Goal: Transaction & Acquisition: Purchase product/service

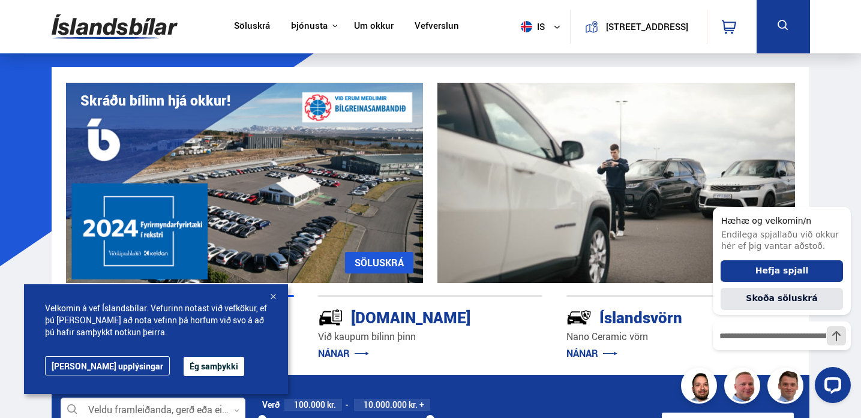
click at [184, 365] on button "Ég samþykki" at bounding box center [214, 366] width 61 height 19
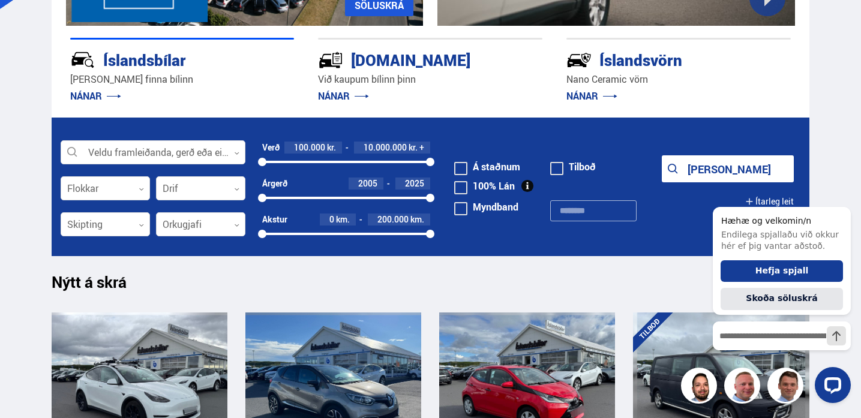
scroll to position [253, 0]
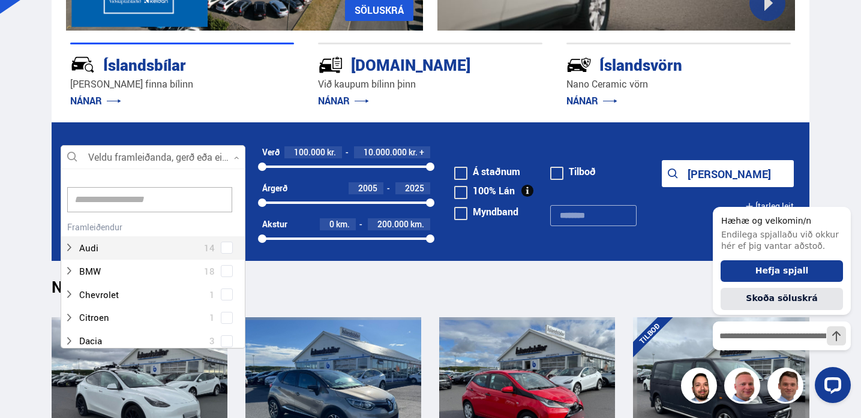
click at [241, 156] on div at bounding box center [153, 158] width 185 height 24
type input "***"
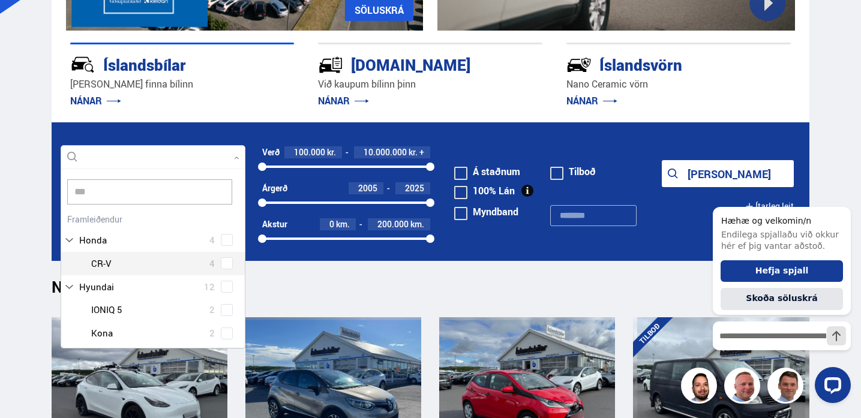
click at [105, 266] on div at bounding box center [165, 263] width 154 height 17
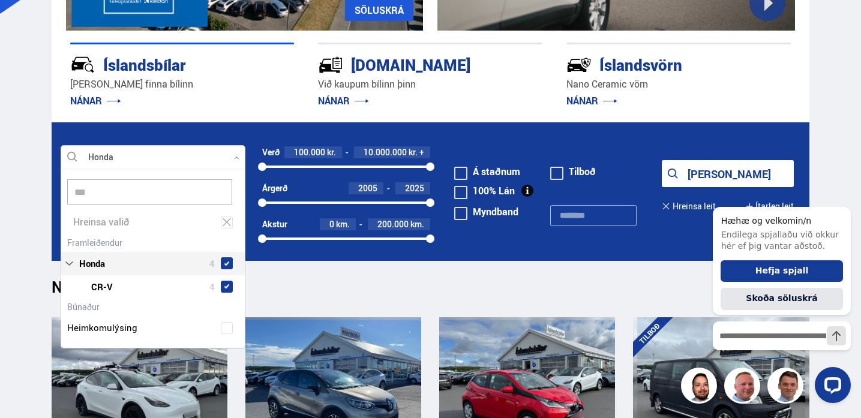
click at [229, 264] on div "Honda 4 Honda CR-V 4" at bounding box center [153, 266] width 184 height 64
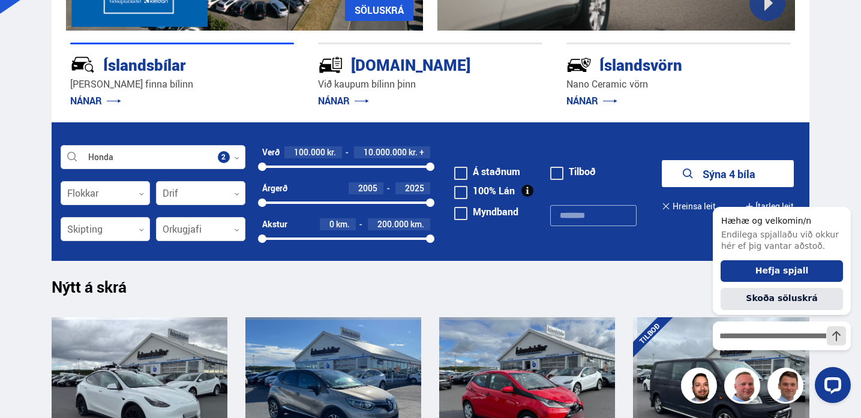
click at [728, 167] on button "Sýna 4 bíla" at bounding box center [728, 173] width 132 height 27
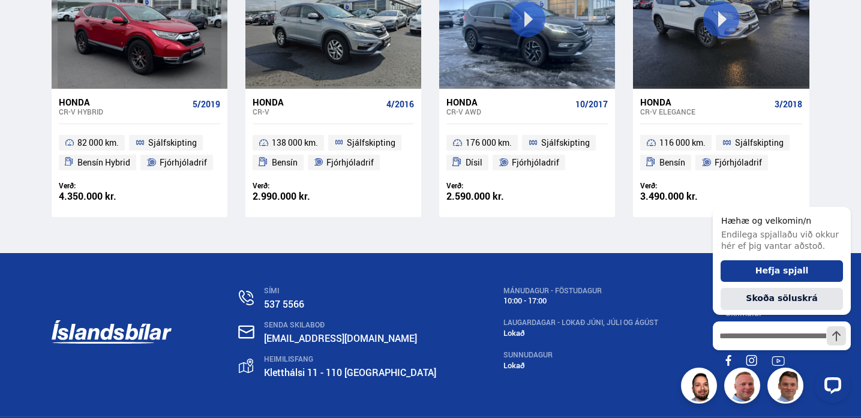
scroll to position [336, 0]
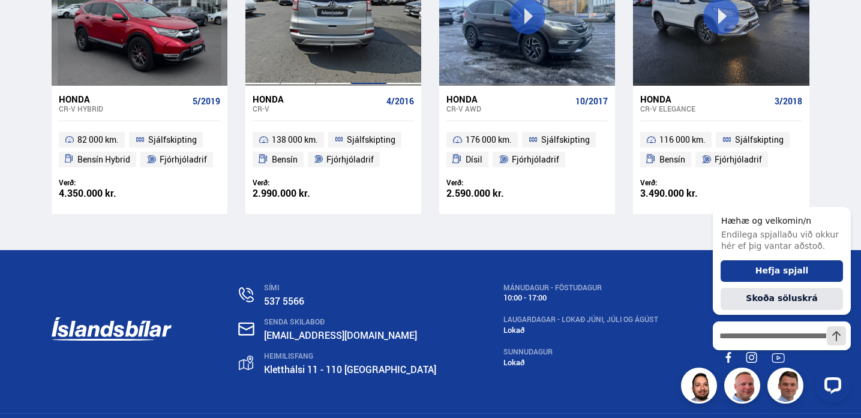
click at [358, 36] on div at bounding box center [368, 16] width 35 height 138
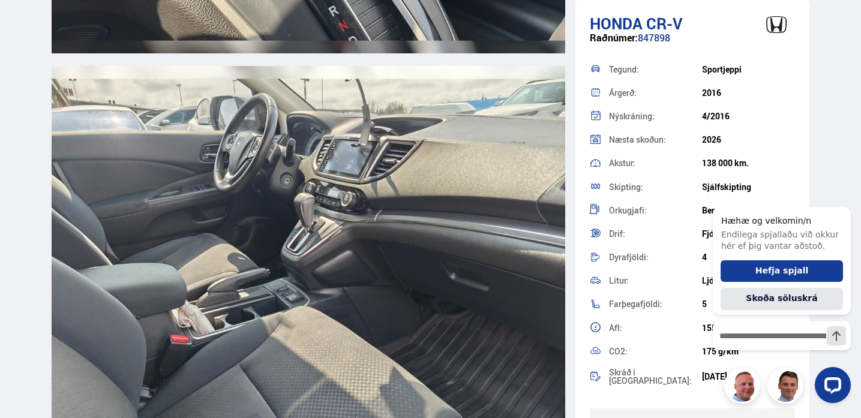
scroll to position [6890, 0]
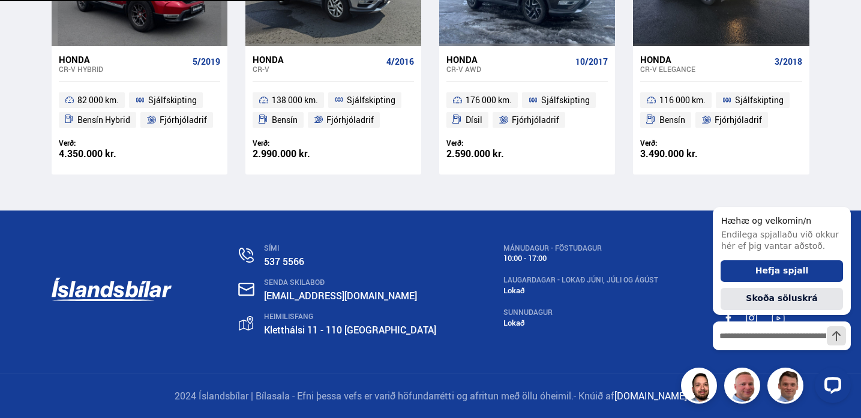
scroll to position [245, 0]
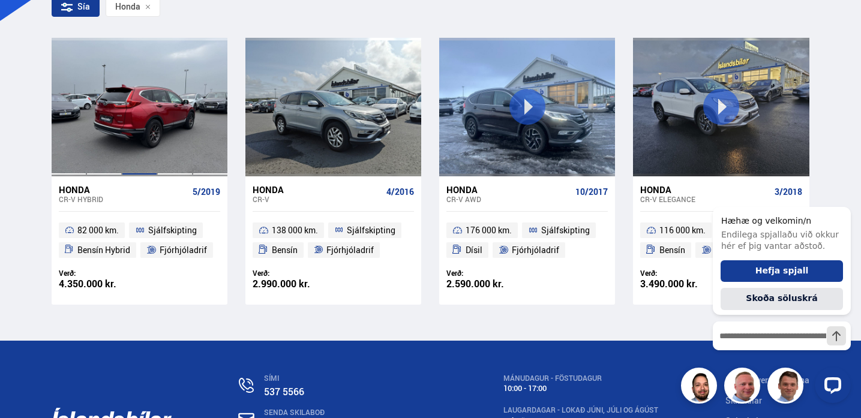
click at [136, 145] on div at bounding box center [139, 107] width 35 height 138
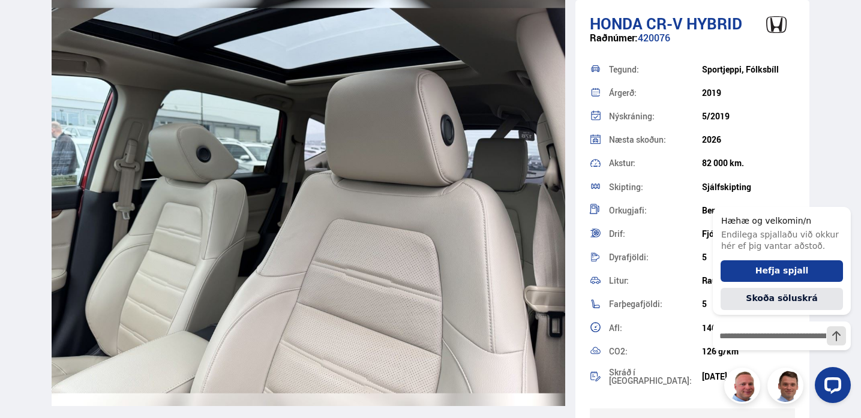
scroll to position [6532, 0]
